Goal: Information Seeking & Learning: Learn about a topic

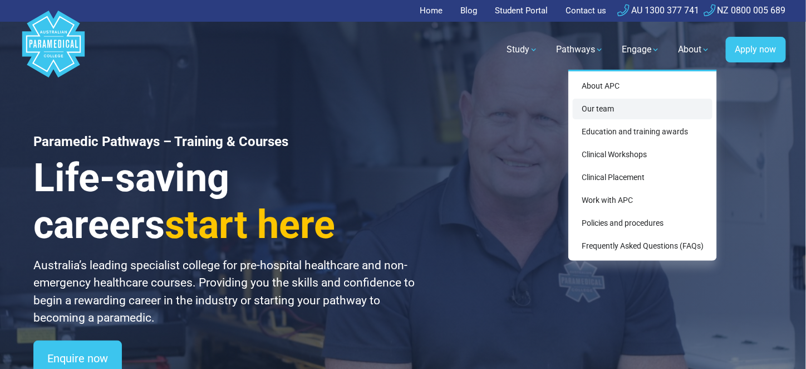
click at [617, 111] on link "Our team" at bounding box center [643, 109] width 140 height 21
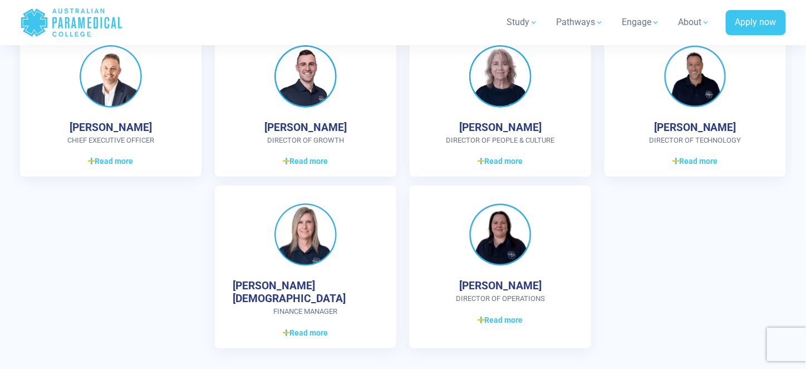
scroll to position [2895, 0]
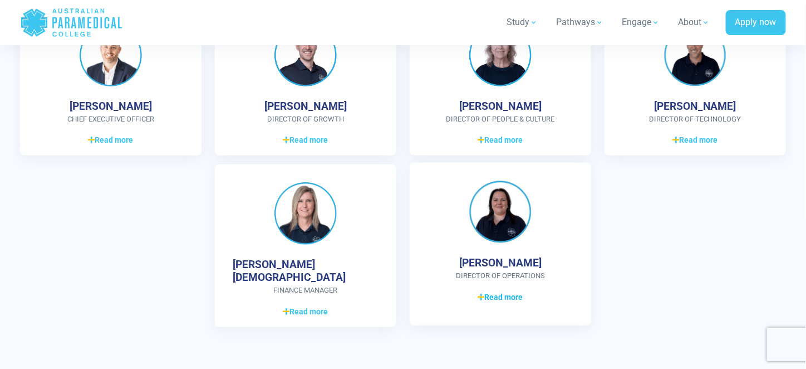
click at [517, 298] on span "Read more" at bounding box center [500, 297] width 45 height 12
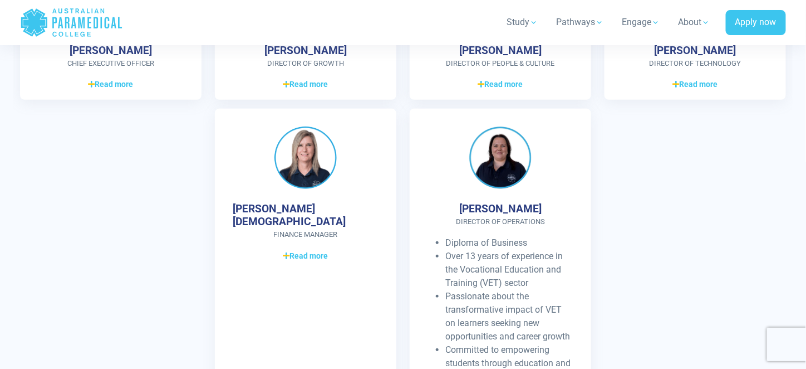
scroll to position [3006, 0]
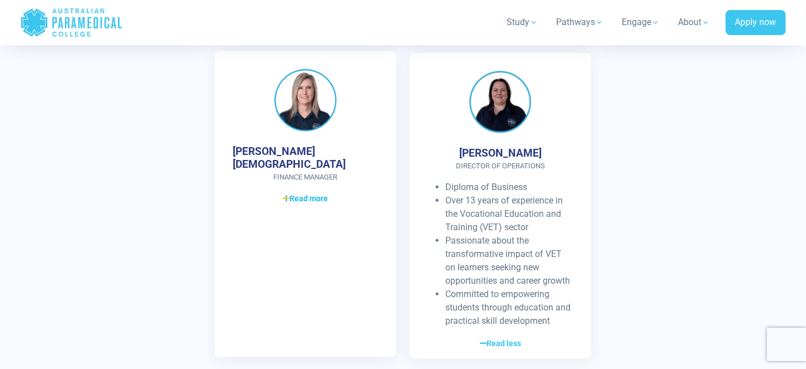
click at [305, 193] on span "Read more" at bounding box center [305, 199] width 45 height 12
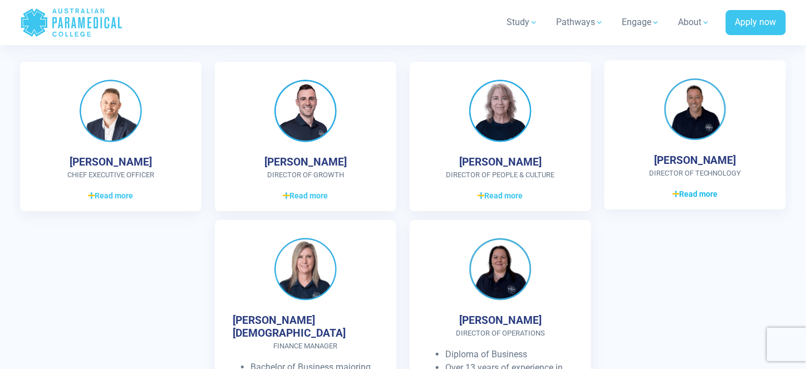
click at [704, 196] on span "Read more" at bounding box center [695, 194] width 45 height 12
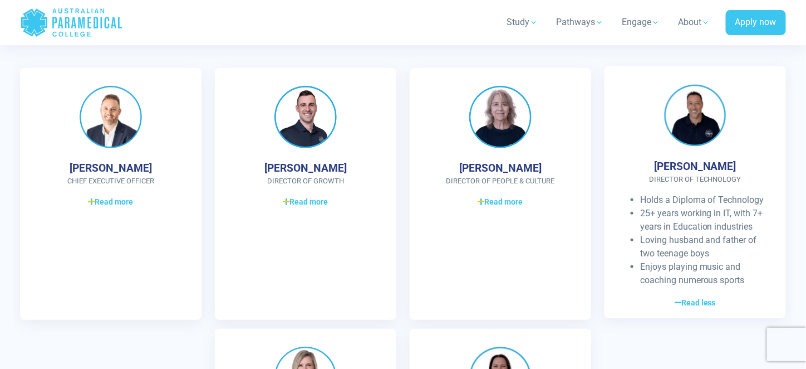
scroll to position [2955, 0]
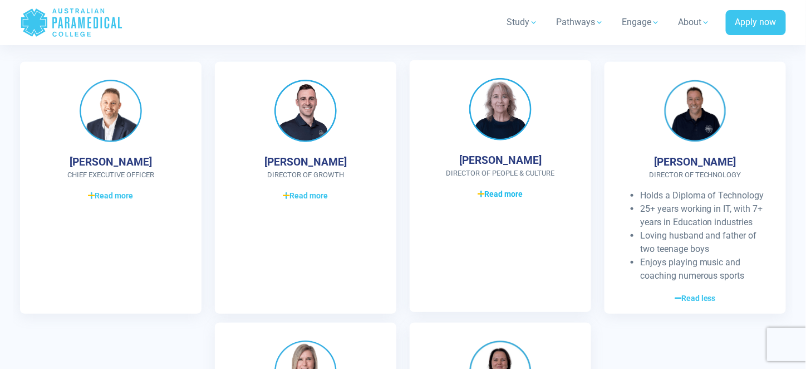
click at [501, 192] on span "Read more" at bounding box center [500, 194] width 45 height 12
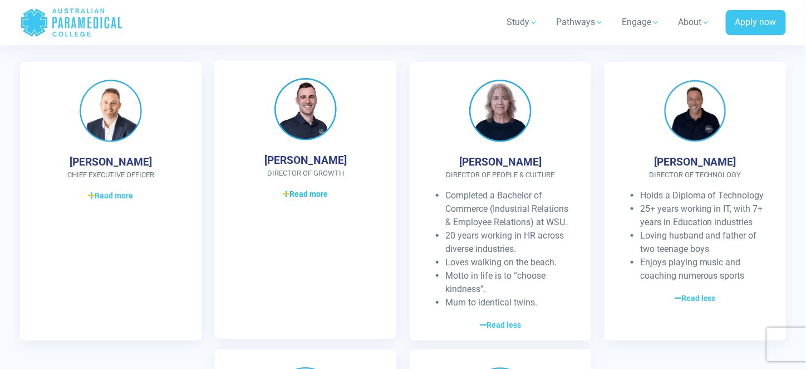
click at [306, 193] on span "Read more" at bounding box center [305, 194] width 45 height 12
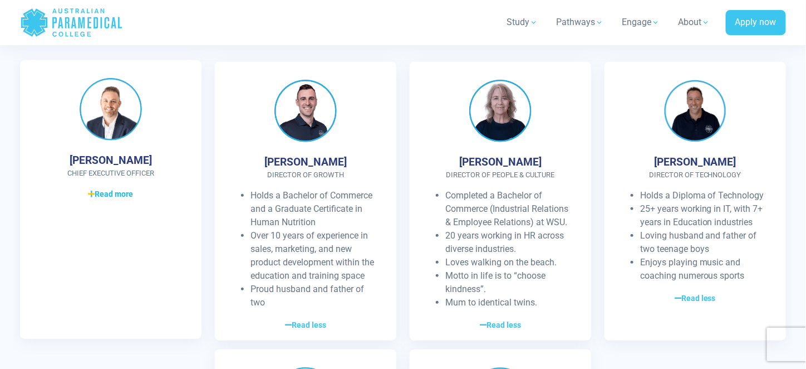
click at [111, 194] on span "Read more" at bounding box center [111, 194] width 45 height 12
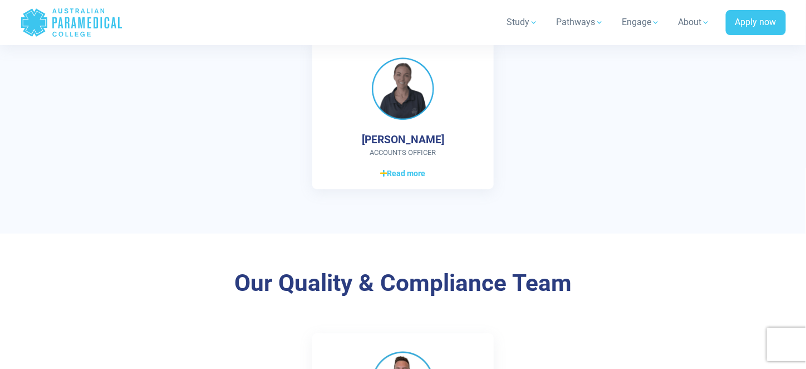
scroll to position [2287, 0]
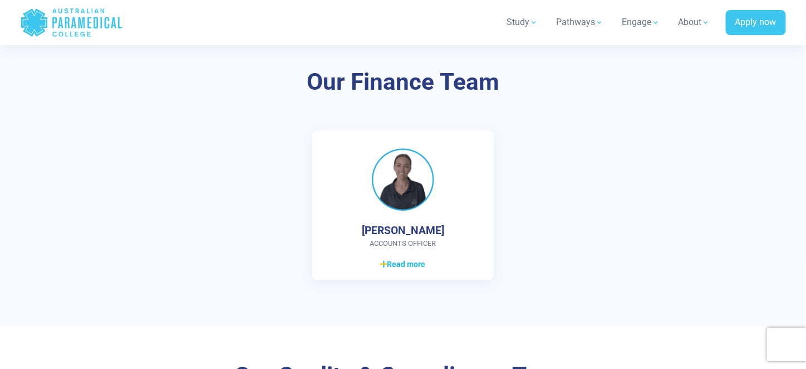
click at [418, 264] on span "Read more" at bounding box center [403, 264] width 45 height 12
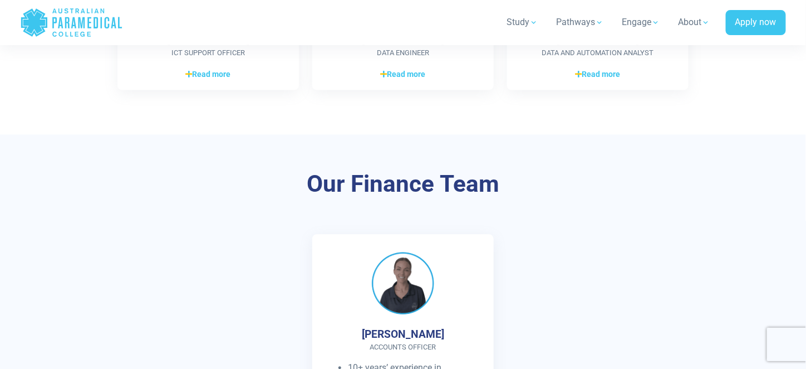
scroll to position [2120, 0]
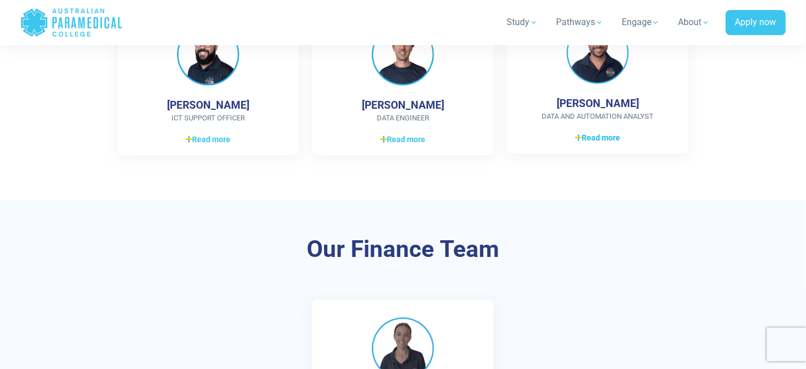
click at [610, 139] on span "Read more" at bounding box center [598, 138] width 45 height 12
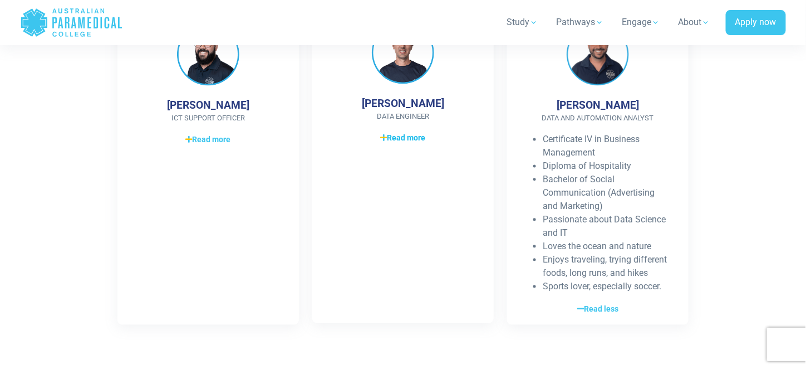
click at [394, 135] on span "Read more" at bounding box center [403, 138] width 45 height 12
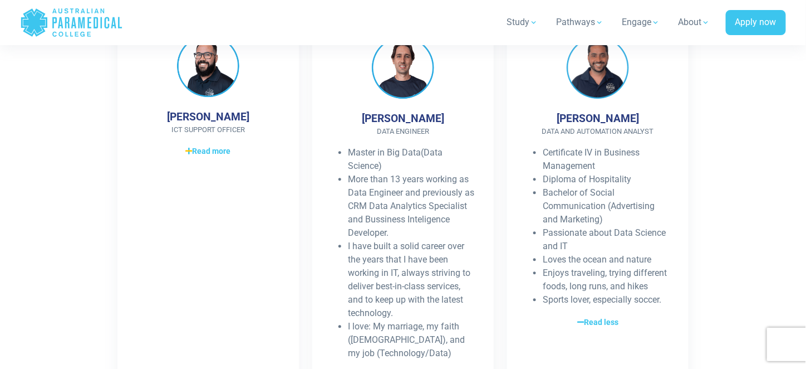
scroll to position [2318, 0]
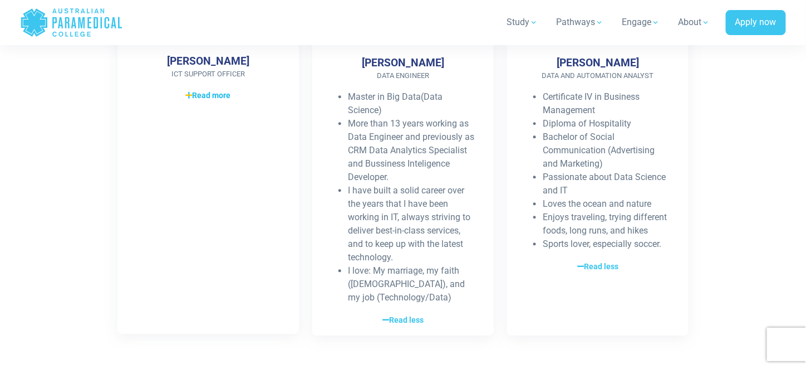
click at [206, 90] on span "Read more" at bounding box center [208, 96] width 45 height 12
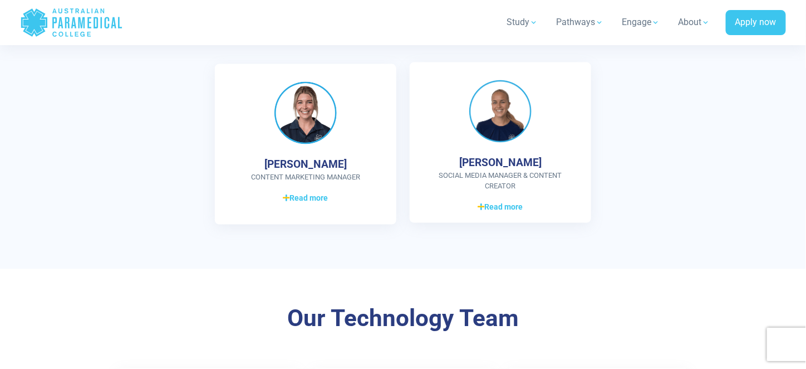
scroll to position [1929, 0]
